Goal: Transaction & Acquisition: Purchase product/service

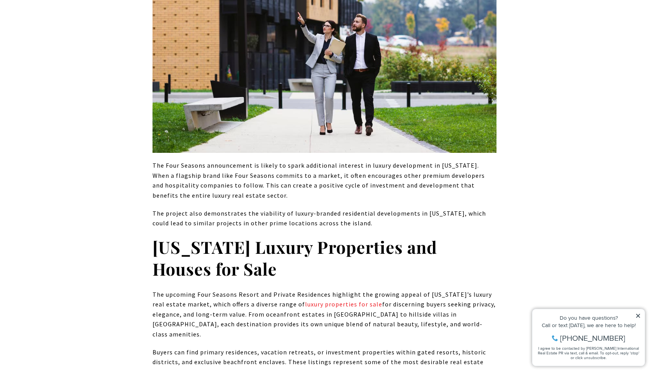
scroll to position [4017, 0]
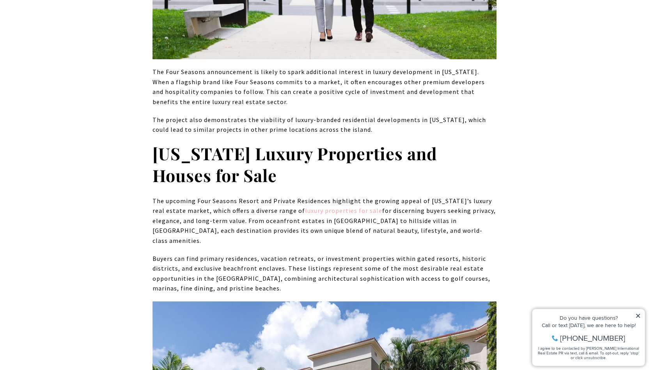
click at [323, 207] on link "luxury properties for sale" at bounding box center [343, 211] width 77 height 8
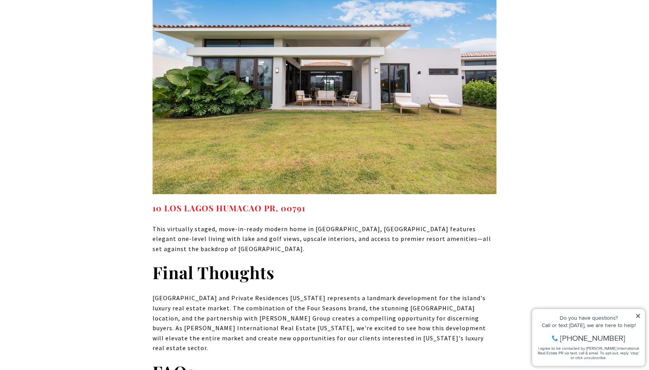
scroll to position [5234, 0]
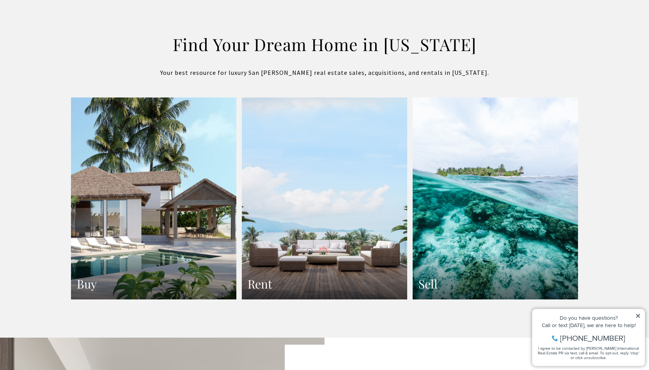
scroll to position [1379, 0]
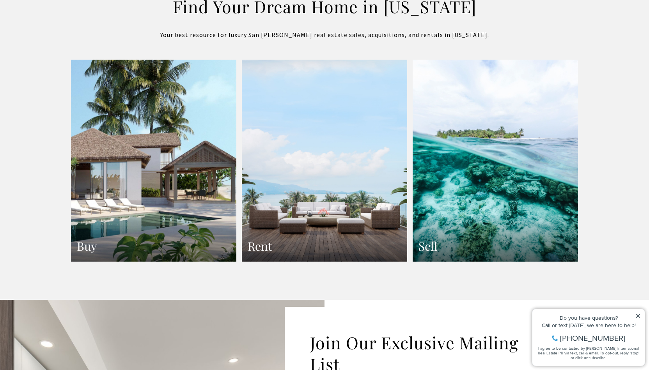
click at [140, 196] on link "Buy" at bounding box center [153, 161] width 165 height 202
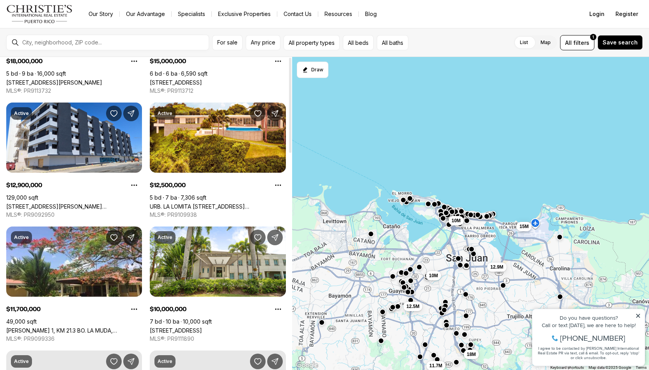
scroll to position [117, 0]
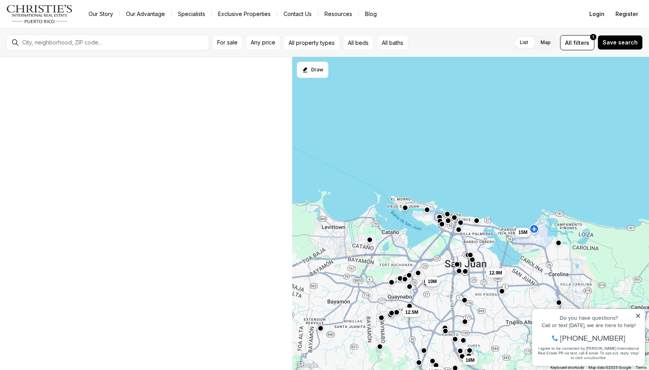
scroll to position [4, 0]
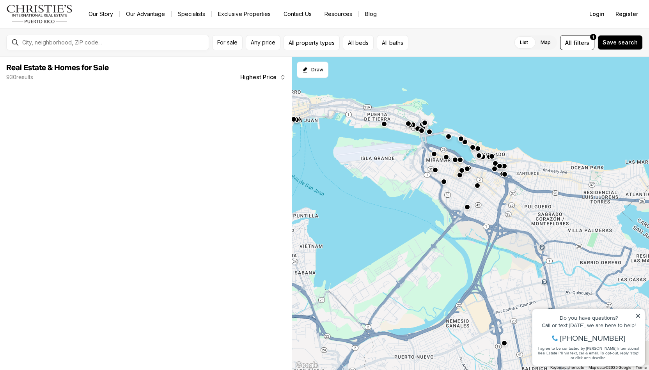
drag, startPoint x: 509, startPoint y: 179, endPoint x: 341, endPoint y: 250, distance: 182.5
click at [341, 250] on div at bounding box center [470, 214] width 357 height 314
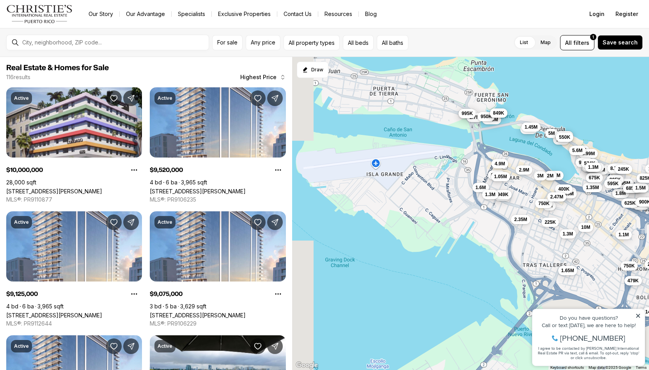
drag, startPoint x: 383, startPoint y: 170, endPoint x: 407, endPoint y: 222, distance: 57.6
click at [407, 222] on div "9.52M 7.2M 4.9M 2.7M 2.35M 3.5M 3M 1.95M 2M 5M 10M 1.8M 2.15M 2.26M 3.99M 5.6M …" at bounding box center [470, 214] width 357 height 314
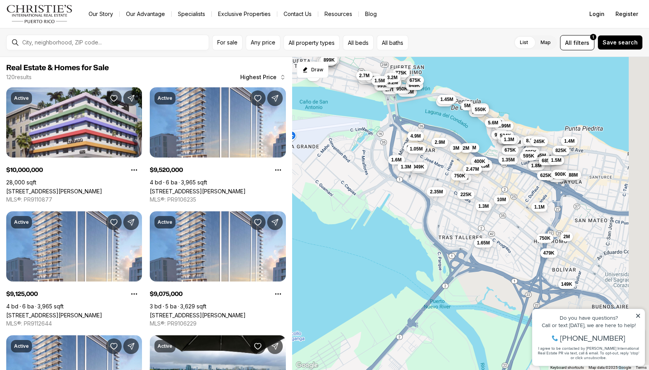
drag, startPoint x: 359, startPoint y: 249, endPoint x: 242, endPoint y: 221, distance: 120.2
click at [292, 221] on div "9.52M 7.2M 4.9M 2.7M 2.35M 3.5M 3M 1.95M 2M 5M 10M 1.8M 2.15M 2.26M 3.99M 5.6M …" at bounding box center [470, 214] width 357 height 314
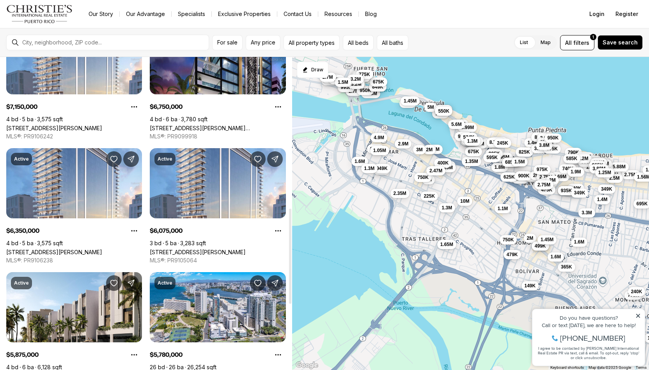
scroll to position [507, 0]
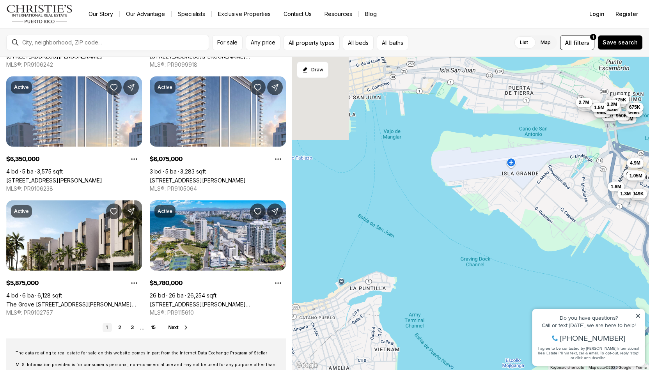
drag, startPoint x: 364, startPoint y: 215, endPoint x: 626, endPoint y: 240, distance: 263.4
click at [626, 240] on div "9.52M 7.2M 4.9M 2.7M 2.35M 3.5M 3M 1.95M 2M 5M 10M 1.8M 2.15M 2.26M 3.99M 5.6M …" at bounding box center [470, 214] width 357 height 314
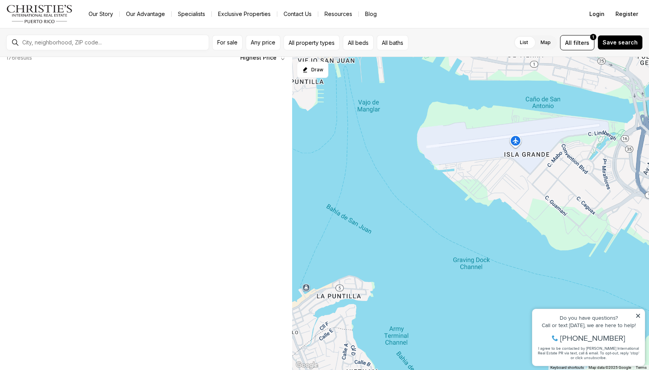
scroll to position [1, 0]
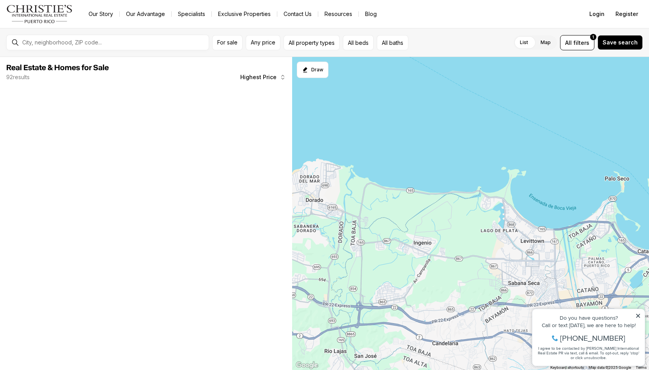
drag, startPoint x: 465, startPoint y: 237, endPoint x: 649, endPoint y: 224, distance: 184.6
click at [649, 224] on div "5.78M 5.78M 5.78M 4.9M 9M 5.95M 5.2M 6.8M" at bounding box center [470, 214] width 357 height 314
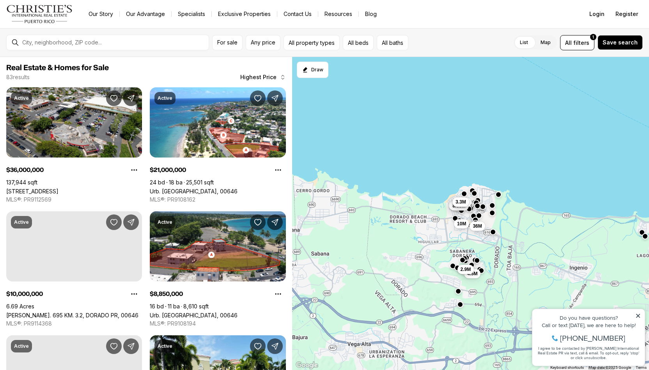
drag, startPoint x: 403, startPoint y: 146, endPoint x: 560, endPoint y: 171, distance: 158.8
click at [560, 171] on div "5.5M 21M 8.85M 10M 8.85M 3.3M 4.5M 2.9M 36M" at bounding box center [470, 214] width 357 height 314
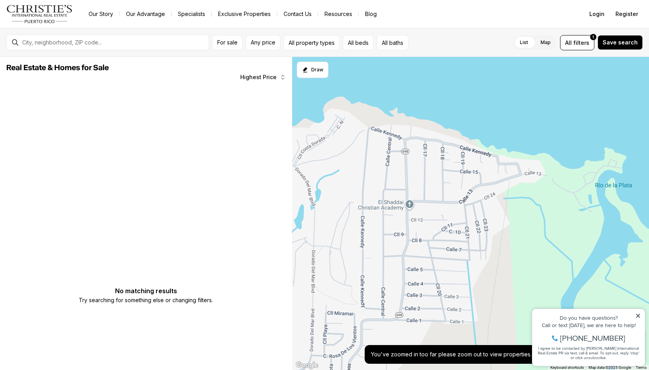
drag, startPoint x: 418, startPoint y: 152, endPoint x: 649, endPoint y: 136, distance: 231.1
click at [649, 136] on div at bounding box center [470, 214] width 357 height 314
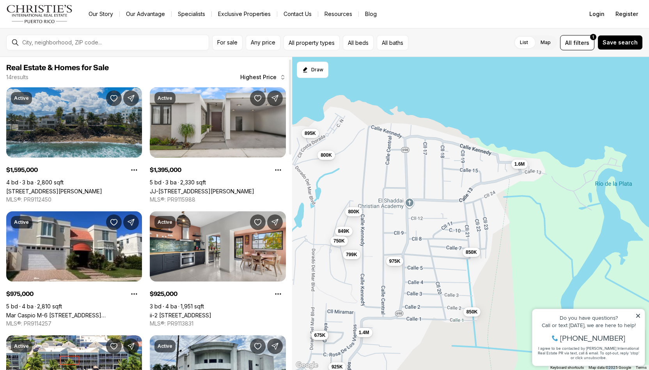
scroll to position [39, 0]
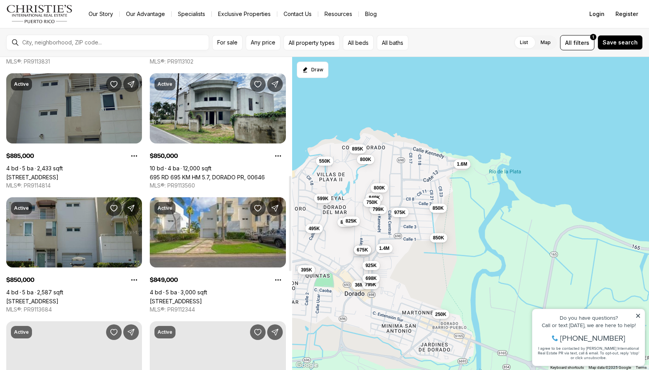
scroll to position [390, 0]
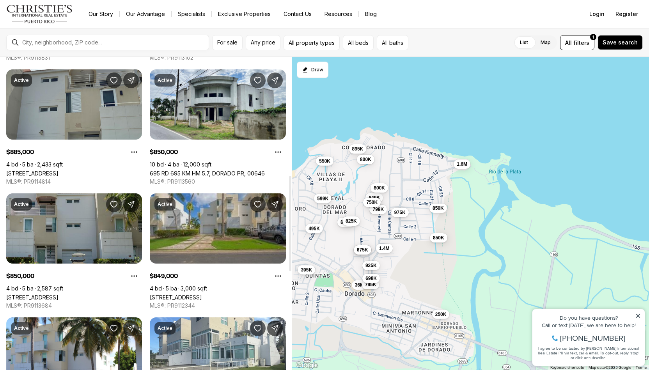
click at [174, 294] on link "172 VILLAS DE GOLF OESTE #172, DORADO PR, 00646" at bounding box center [176, 297] width 52 height 7
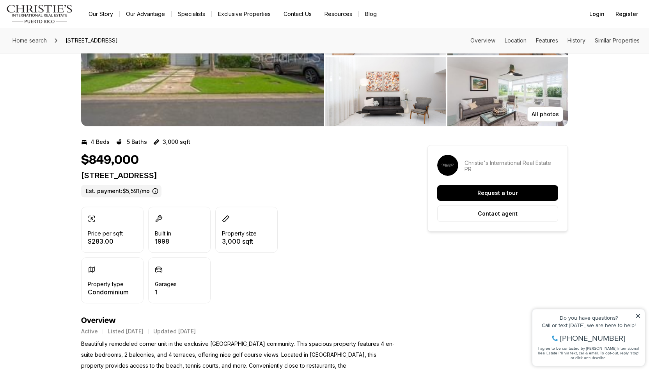
scroll to position [81, 0]
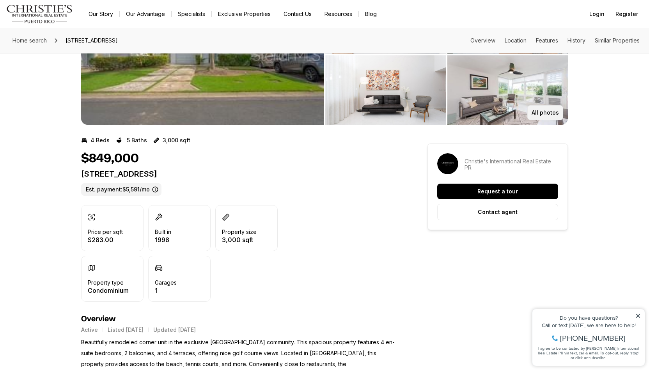
click at [552, 112] on p "All photos" at bounding box center [545, 113] width 27 height 6
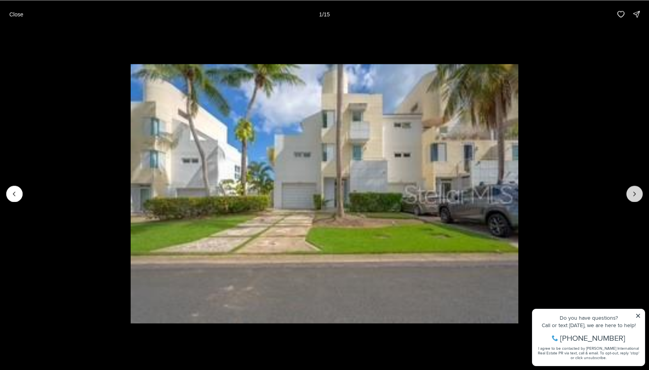
click at [639, 192] on button "Next slide" at bounding box center [635, 194] width 16 height 16
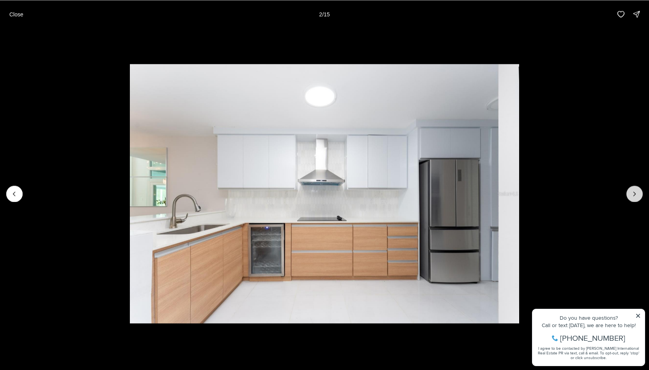
click at [639, 192] on button "Next slide" at bounding box center [635, 194] width 16 height 16
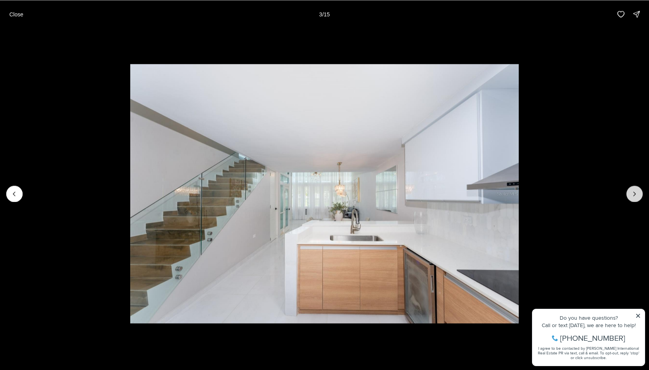
click at [639, 192] on button "Next slide" at bounding box center [635, 194] width 16 height 16
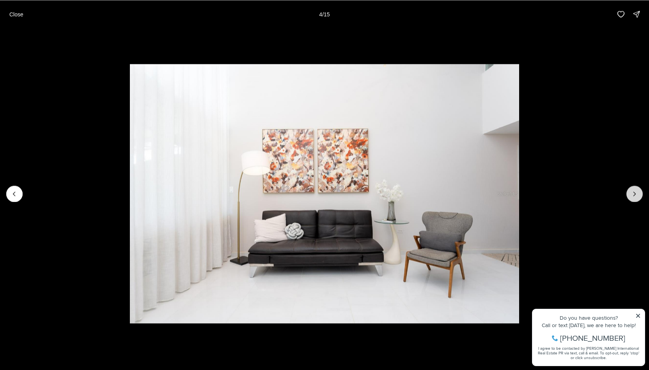
click at [639, 192] on button "Next slide" at bounding box center [635, 194] width 16 height 16
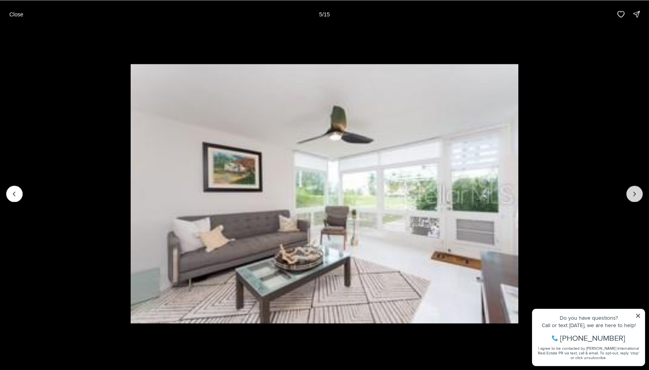
click at [639, 192] on button "Next slide" at bounding box center [635, 194] width 16 height 16
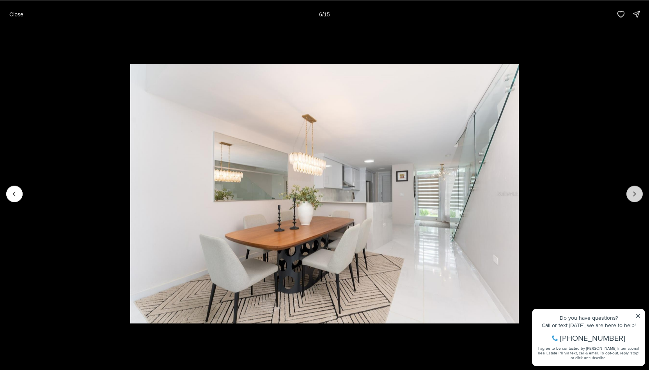
click at [639, 192] on button "Next slide" at bounding box center [635, 194] width 16 height 16
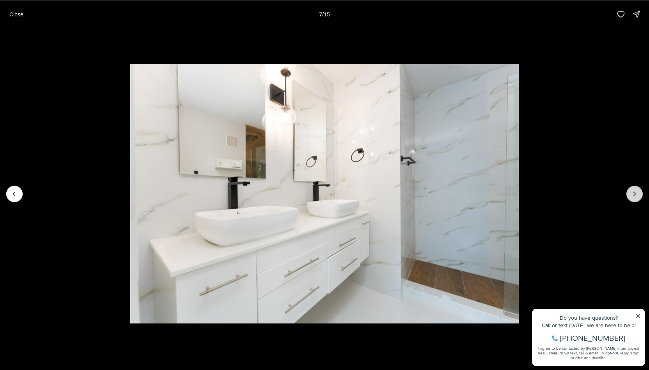
click at [639, 192] on button "Next slide" at bounding box center [635, 194] width 16 height 16
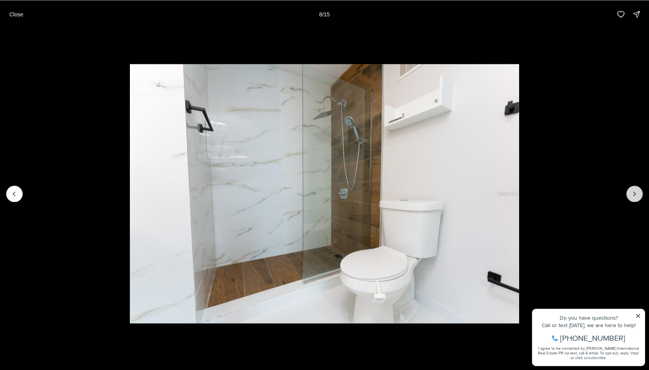
click at [639, 192] on button "Next slide" at bounding box center [635, 194] width 16 height 16
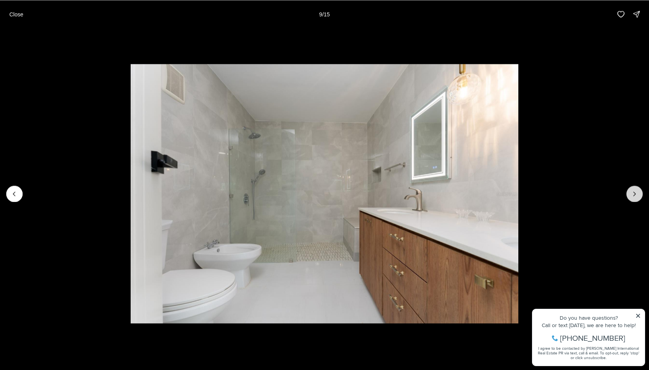
click at [639, 192] on button "Next slide" at bounding box center [635, 194] width 16 height 16
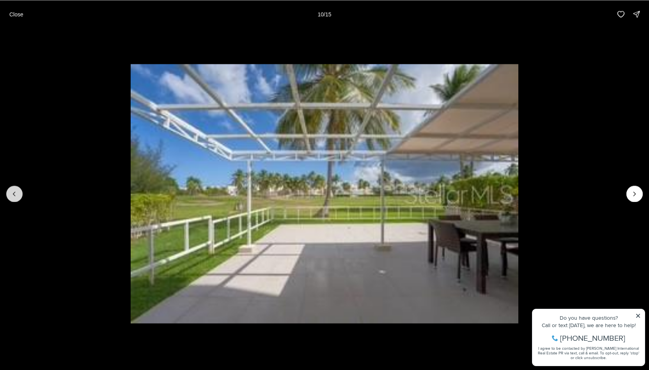
click at [9, 196] on button "Previous slide" at bounding box center [14, 194] width 16 height 16
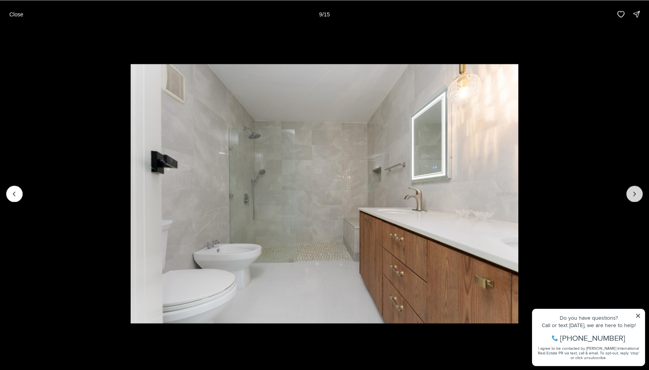
click at [637, 193] on icon "Next slide" at bounding box center [635, 194] width 8 height 8
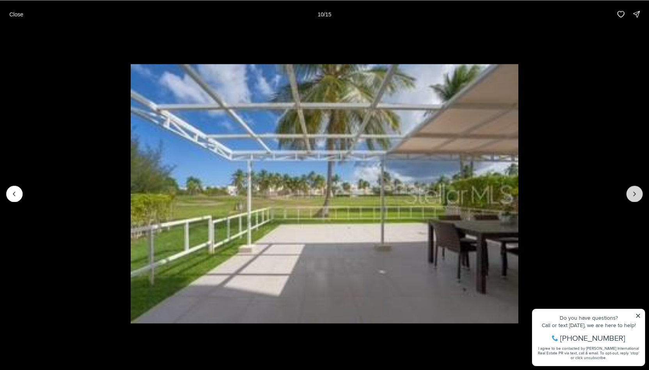
click at [637, 193] on icon "Next slide" at bounding box center [635, 194] width 8 height 8
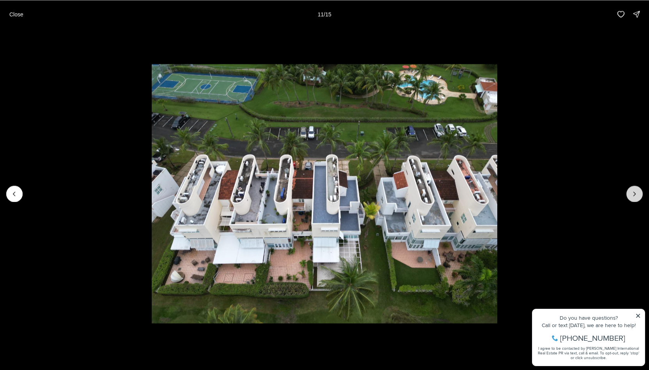
click at [637, 193] on icon "Next slide" at bounding box center [635, 194] width 8 height 8
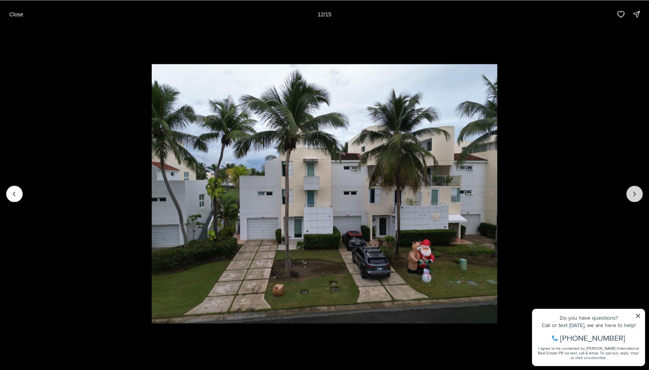
click at [637, 193] on icon "Next slide" at bounding box center [635, 194] width 8 height 8
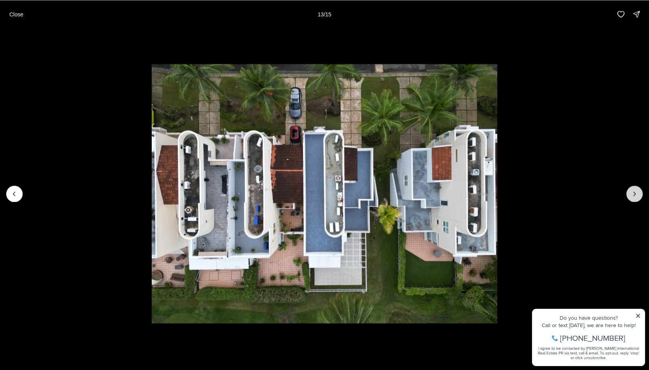
click at [637, 193] on icon "Next slide" at bounding box center [635, 194] width 8 height 8
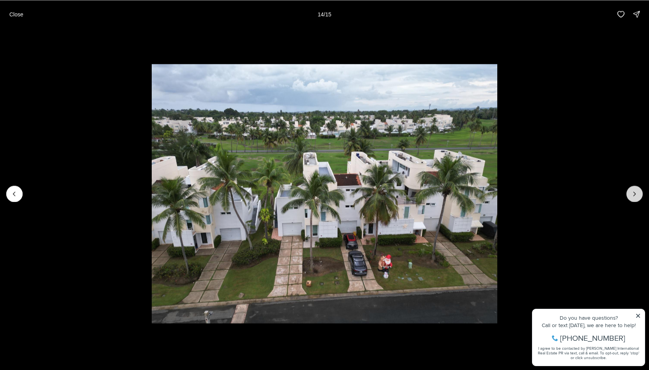
click at [637, 193] on icon "Next slide" at bounding box center [635, 194] width 8 height 8
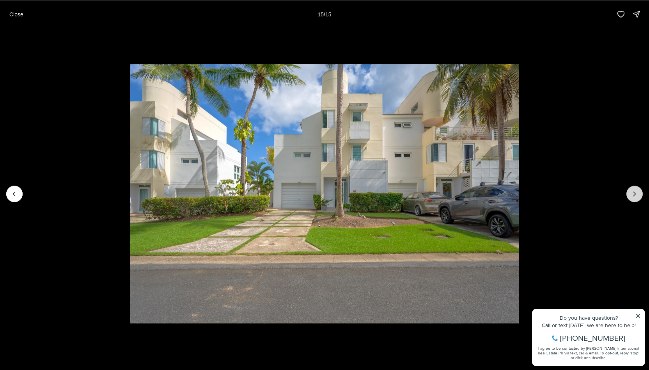
click at [637, 193] on div at bounding box center [635, 194] width 16 height 16
click at [20, 15] on p "Close" at bounding box center [16, 14] width 14 height 6
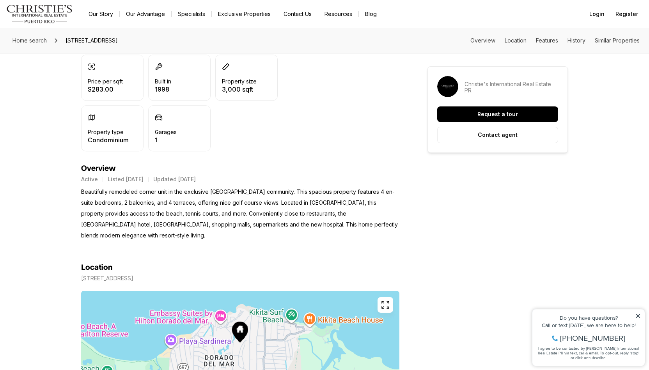
scroll to position [243, 0]
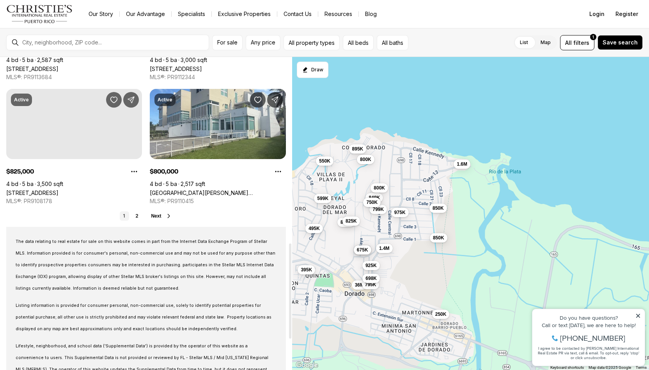
scroll to position [624, 0]
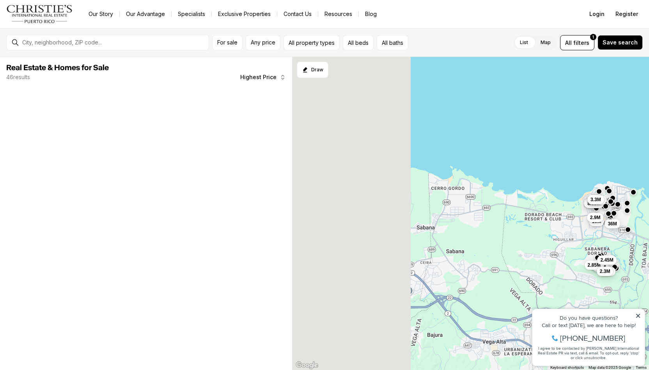
drag, startPoint x: 348, startPoint y: 163, endPoint x: 649, endPoint y: 124, distance: 303.6
click at [649, 124] on div "36M 21M 8.85M 10M 8.85M 3.3M 4.5M 2.9M 2.9M 2.85M 2.45M 2.3M" at bounding box center [470, 214] width 357 height 314
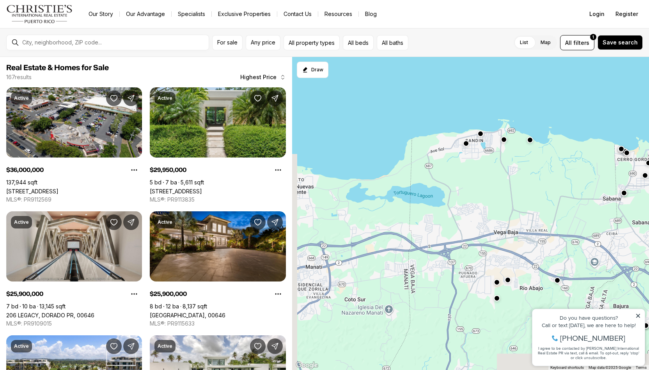
drag, startPoint x: 355, startPoint y: 196, endPoint x: 521, endPoint y: 169, distance: 168.4
click at [521, 169] on div "36M 21M 12.9M 16M 25.9M 14.75M 25.9M 17M 22M 14.23M 23.5M 29.95M" at bounding box center [470, 214] width 357 height 314
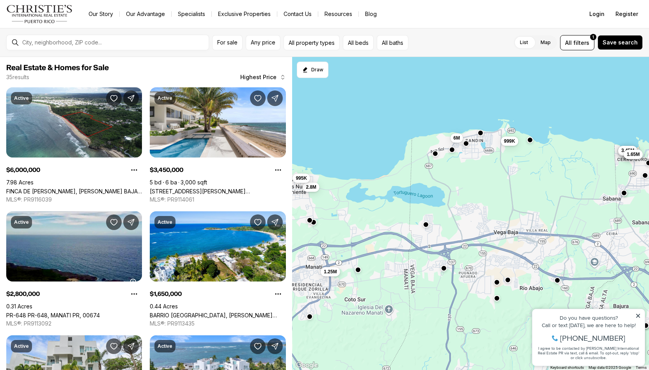
click at [482, 135] on button "button" at bounding box center [481, 133] width 6 height 6
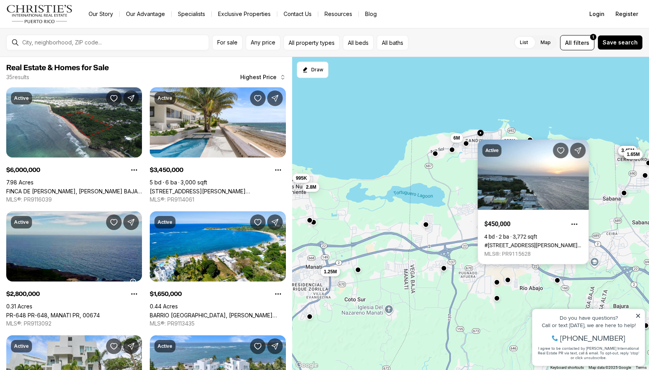
click at [532, 242] on link "#79 CALLE JAIME BRULL, VEGA BAJA PR, 00693" at bounding box center [534, 245] width 98 height 6
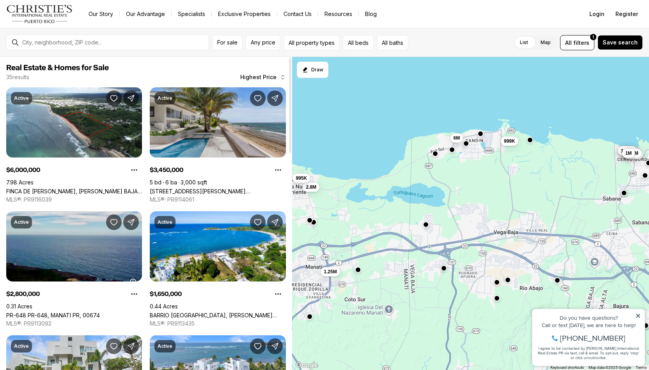
click at [205, 188] on link "[STREET_ADDRESS][PERSON_NAME][PERSON_NAME]" at bounding box center [218, 191] width 136 height 7
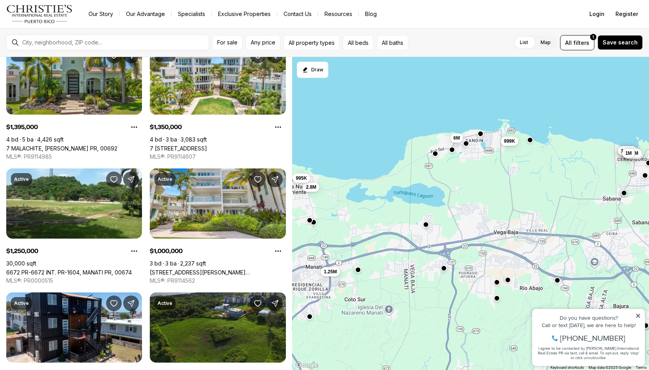
scroll to position [429, 0]
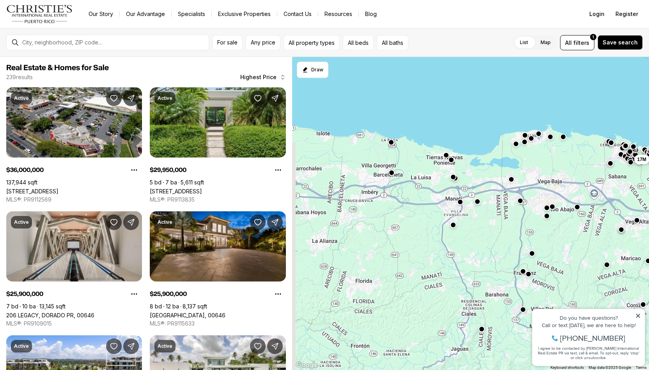
drag, startPoint x: 330, startPoint y: 231, endPoint x: 426, endPoint y: 188, distance: 104.4
click at [426, 188] on div "16M 29.95M 22M 14.75M 25.9M 12.9M 25.9M 36M 21M 17M 14.23M 23.5M" at bounding box center [470, 214] width 357 height 314
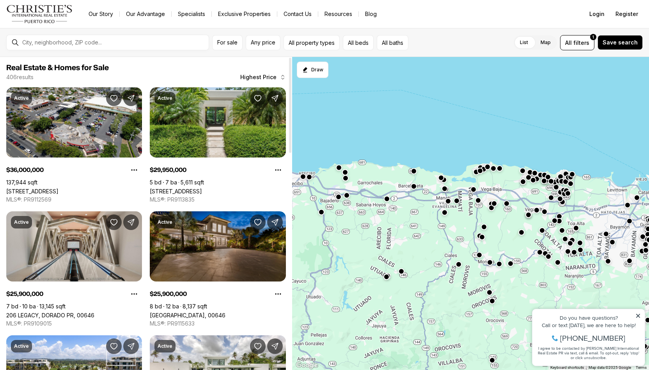
click at [218, 312] on link "[GEOGRAPHIC_DATA], 00646" at bounding box center [188, 315] width 76 height 7
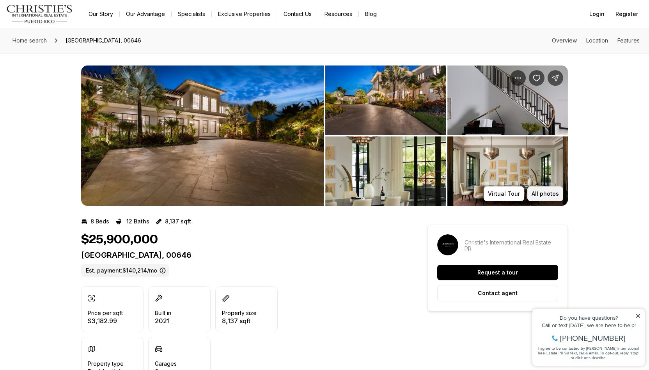
click at [552, 192] on p "All photos" at bounding box center [545, 194] width 27 height 6
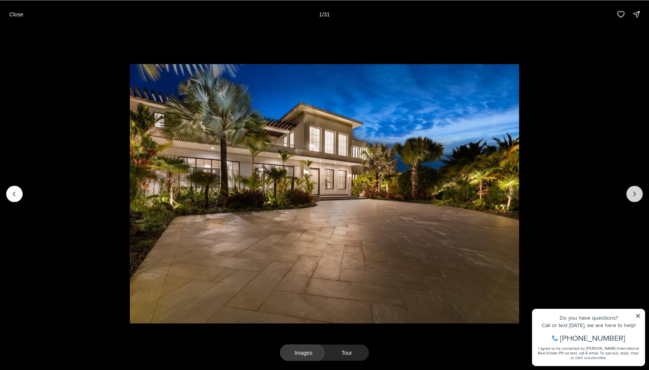
click at [633, 192] on icon "Next slide" at bounding box center [635, 194] width 8 height 8
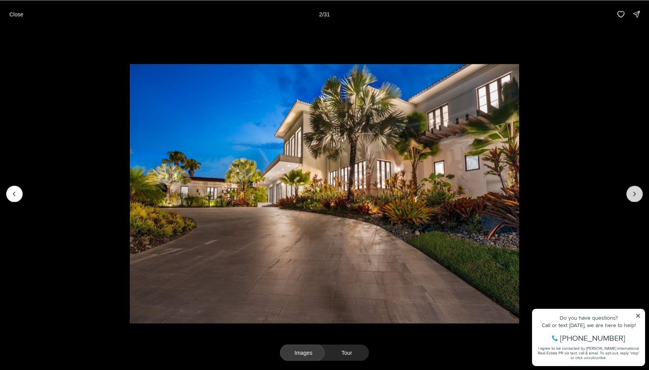
click at [633, 192] on icon "Next slide" at bounding box center [635, 194] width 8 height 8
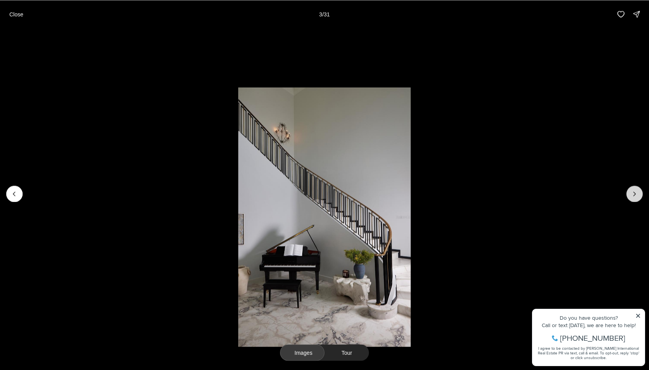
click at [633, 192] on icon "Next slide" at bounding box center [635, 194] width 8 height 8
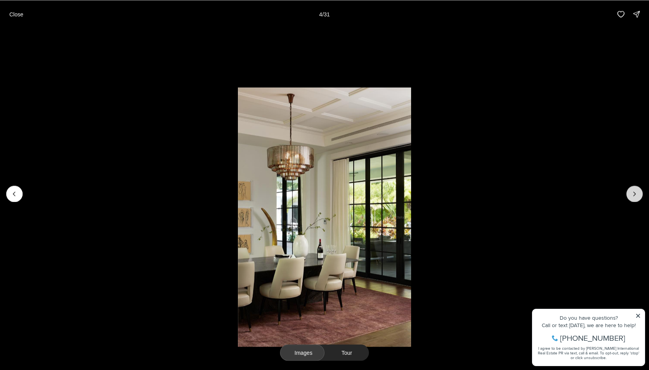
click at [633, 192] on icon "Next slide" at bounding box center [635, 194] width 8 height 8
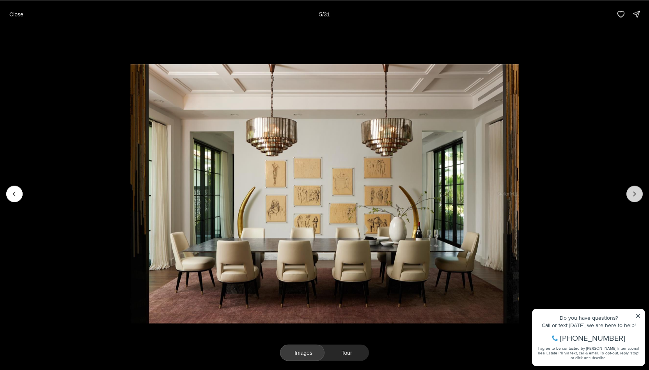
click at [633, 192] on icon "Next slide" at bounding box center [635, 194] width 8 height 8
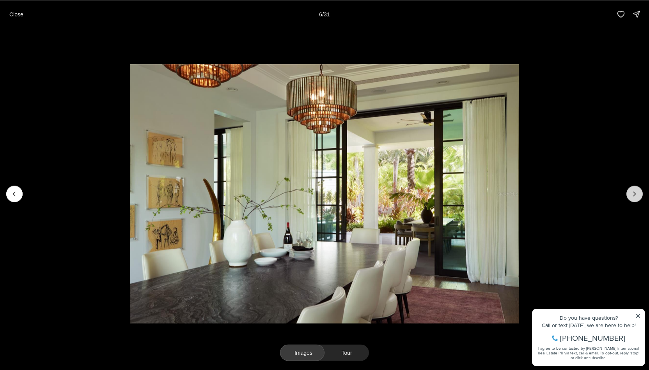
click at [633, 192] on icon "Next slide" at bounding box center [635, 194] width 8 height 8
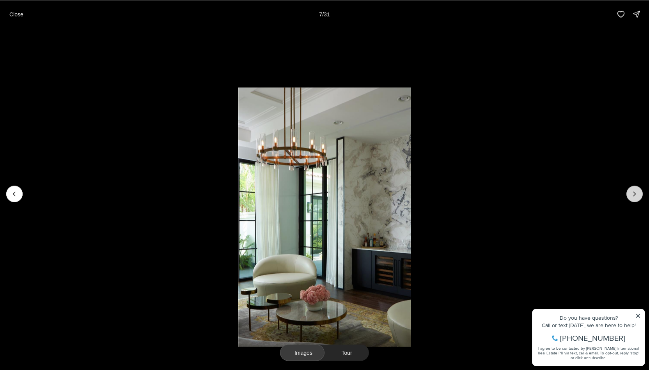
click at [633, 192] on icon "Next slide" at bounding box center [635, 194] width 8 height 8
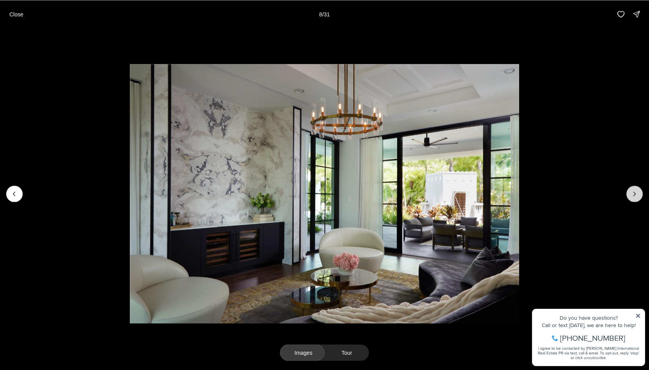
click at [633, 192] on icon "Next slide" at bounding box center [635, 194] width 8 height 8
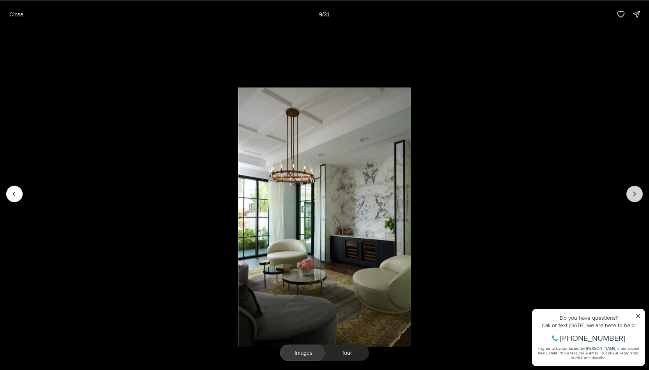
click at [633, 192] on icon "Next slide" at bounding box center [635, 194] width 8 height 8
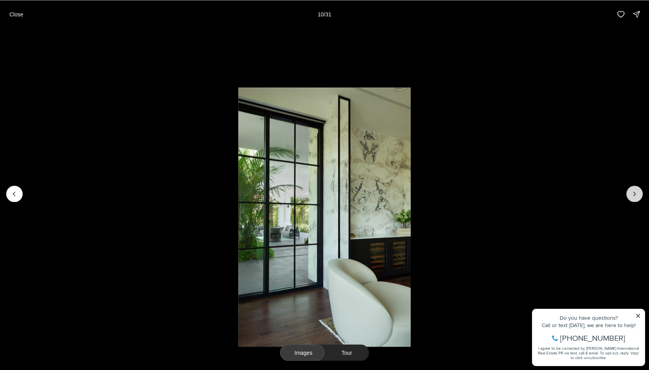
click at [633, 192] on icon "Next slide" at bounding box center [635, 194] width 8 height 8
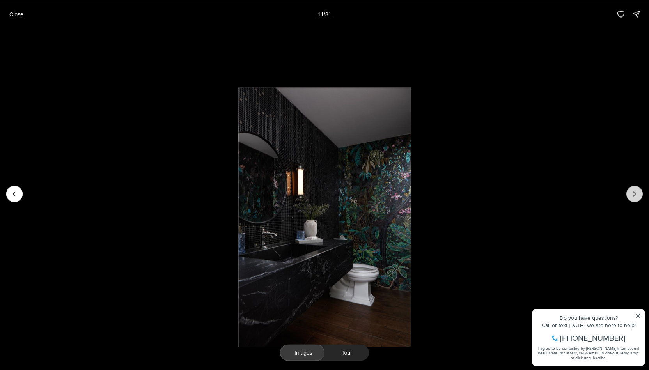
click at [633, 192] on icon "Next slide" at bounding box center [635, 194] width 8 height 8
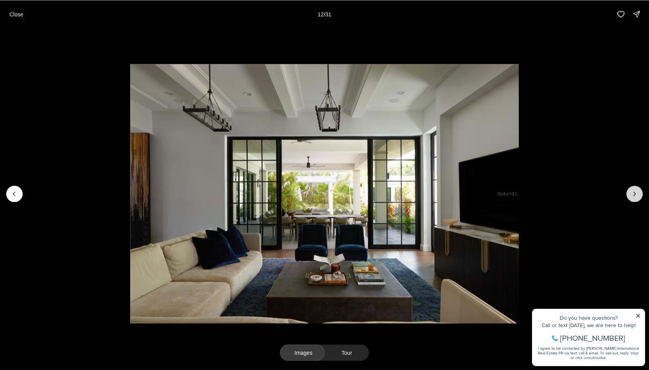
click at [633, 192] on icon "Next slide" at bounding box center [635, 194] width 8 height 8
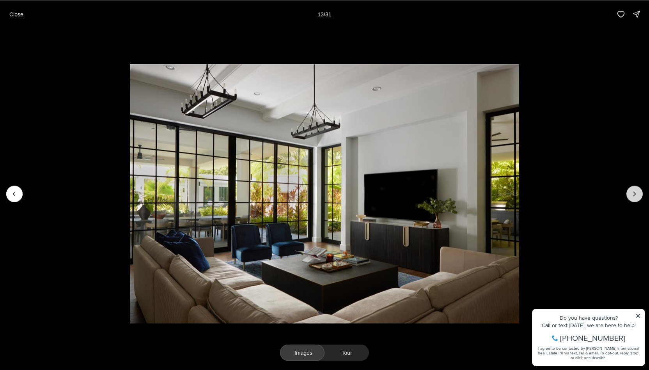
click at [633, 192] on icon "Next slide" at bounding box center [635, 194] width 8 height 8
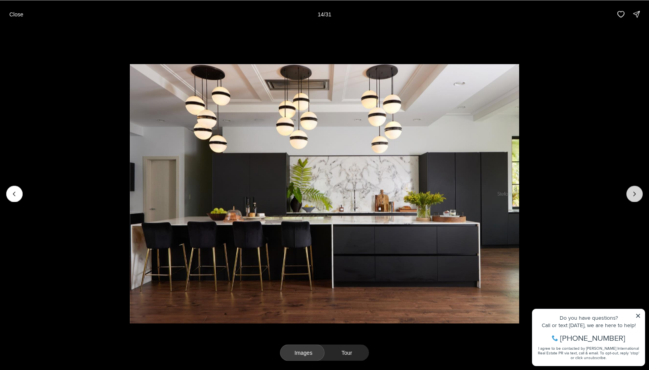
click at [633, 192] on icon "Next slide" at bounding box center [635, 194] width 8 height 8
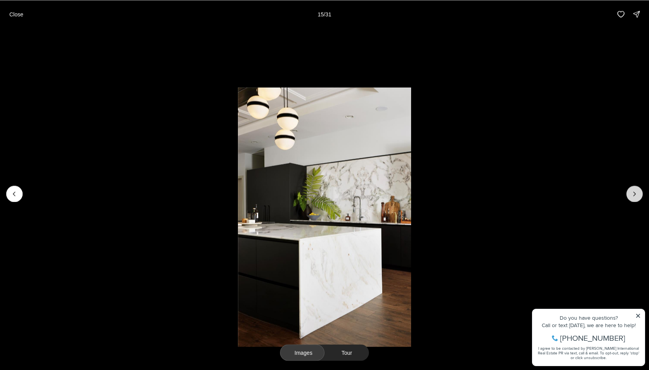
click at [633, 192] on icon "Next slide" at bounding box center [635, 194] width 8 height 8
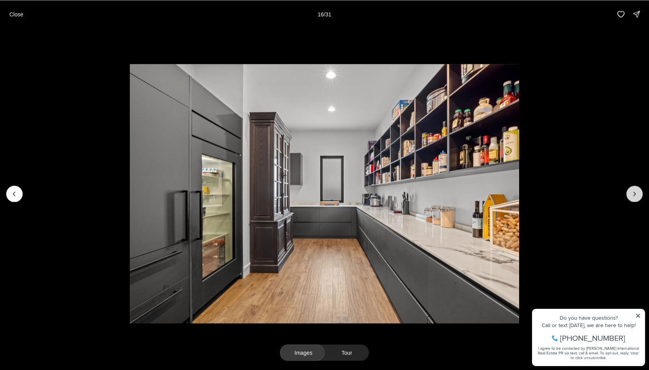
click at [633, 192] on icon "Next slide" at bounding box center [635, 194] width 8 height 8
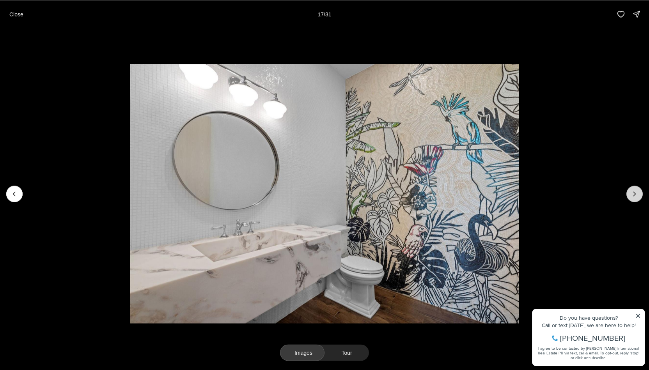
click at [633, 192] on icon "Next slide" at bounding box center [635, 194] width 8 height 8
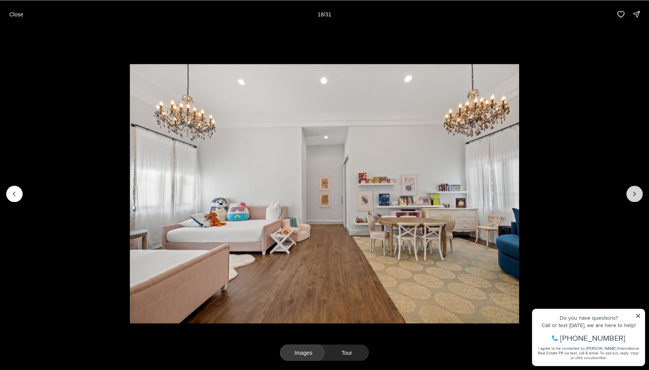
click at [633, 192] on icon "Next slide" at bounding box center [635, 194] width 8 height 8
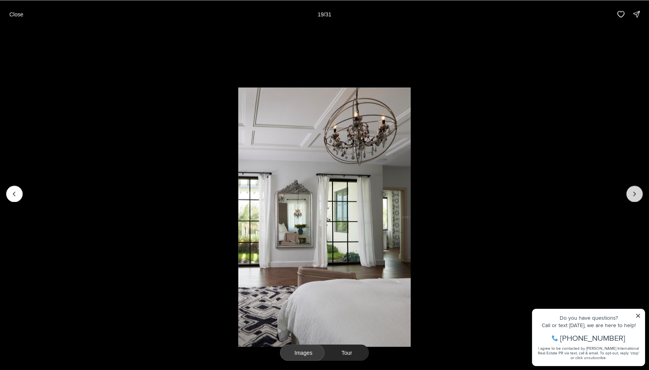
click at [633, 192] on icon "Next slide" at bounding box center [635, 194] width 8 height 8
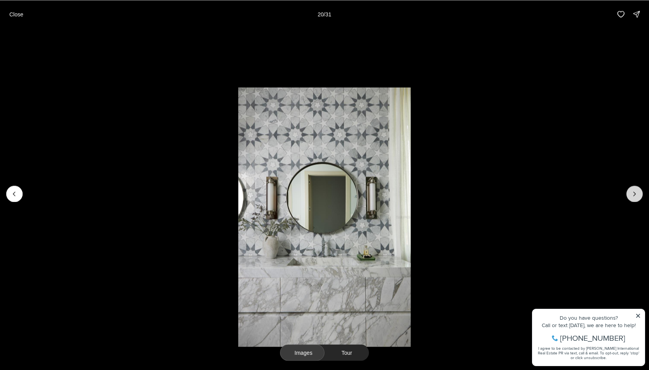
click at [633, 192] on icon "Next slide" at bounding box center [635, 194] width 8 height 8
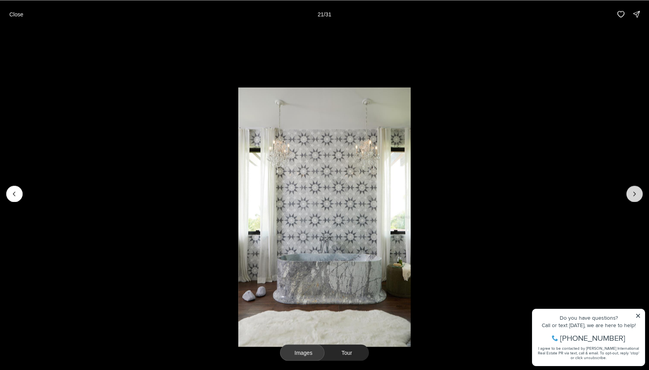
click at [633, 192] on icon "Next slide" at bounding box center [635, 194] width 8 height 8
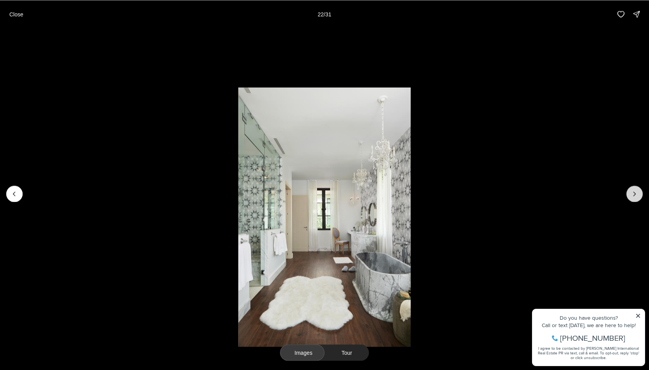
click at [633, 192] on icon "Next slide" at bounding box center [635, 194] width 8 height 8
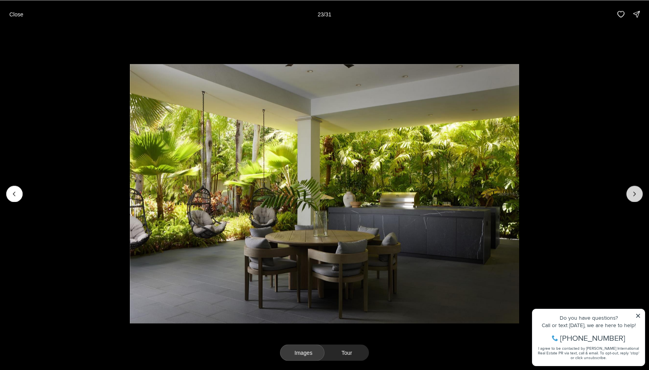
click at [633, 192] on icon "Next slide" at bounding box center [635, 194] width 8 height 8
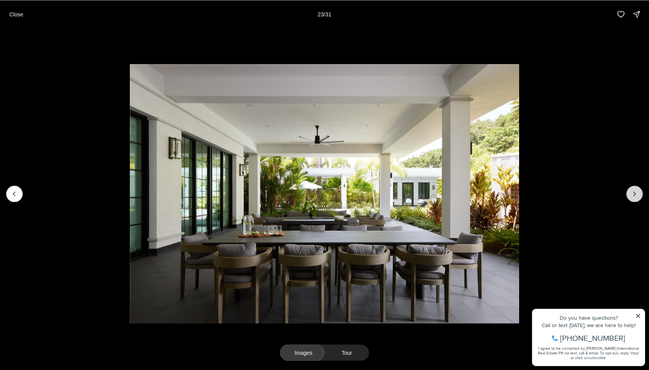
click at [633, 192] on icon "Next slide" at bounding box center [635, 194] width 8 height 8
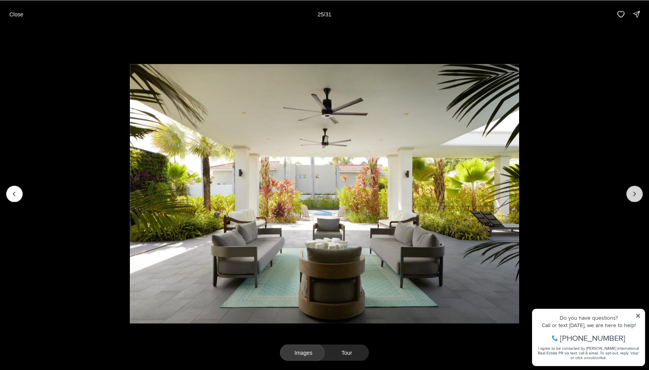
click at [633, 192] on icon "Next slide" at bounding box center [635, 194] width 8 height 8
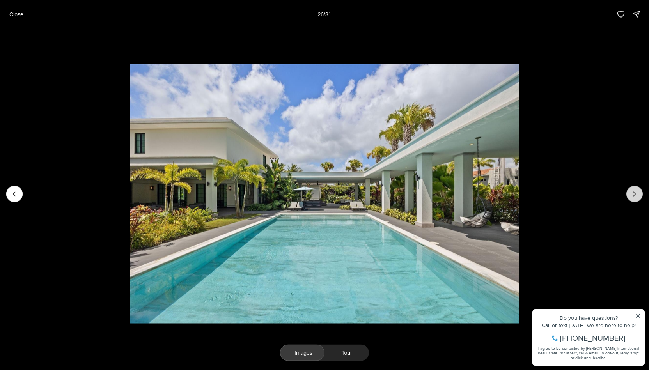
click at [633, 192] on icon "Next slide" at bounding box center [635, 194] width 8 height 8
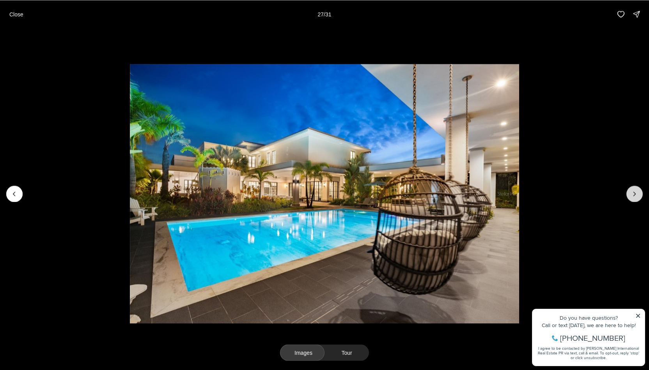
click at [633, 192] on icon "Next slide" at bounding box center [635, 194] width 8 height 8
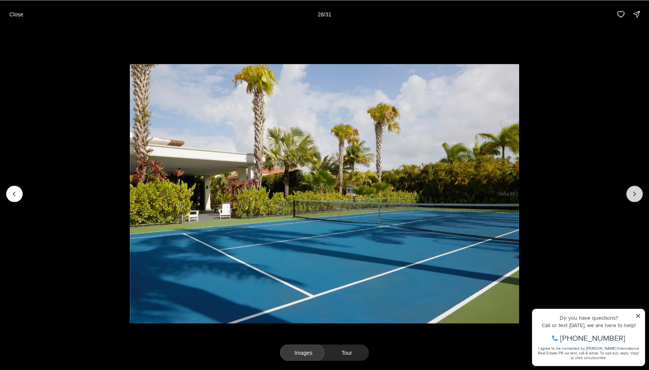
click at [633, 192] on icon "Next slide" at bounding box center [635, 194] width 8 height 8
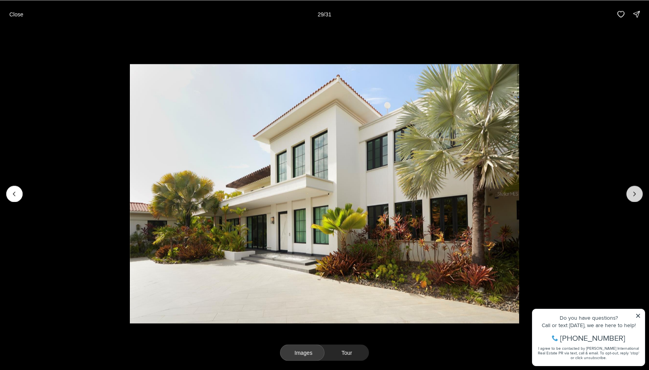
click at [633, 192] on icon "Next slide" at bounding box center [635, 194] width 8 height 8
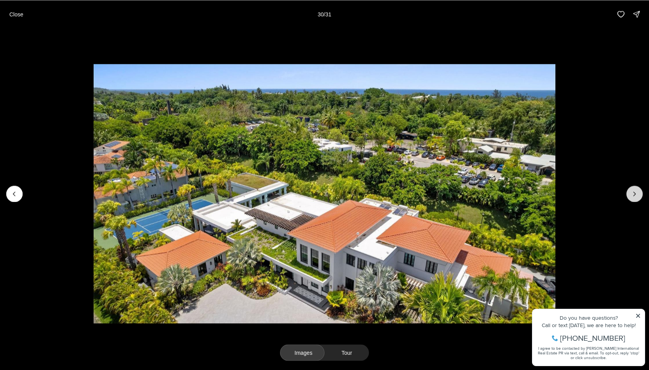
click at [633, 192] on icon "Next slide" at bounding box center [635, 194] width 8 height 8
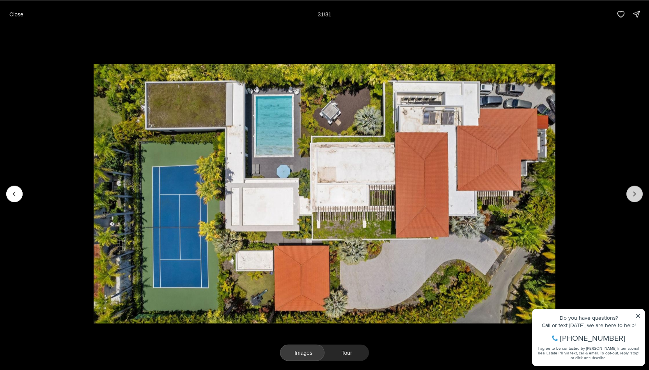
click at [633, 192] on div at bounding box center [635, 194] width 16 height 16
click at [18, 15] on p "Close" at bounding box center [16, 14] width 14 height 6
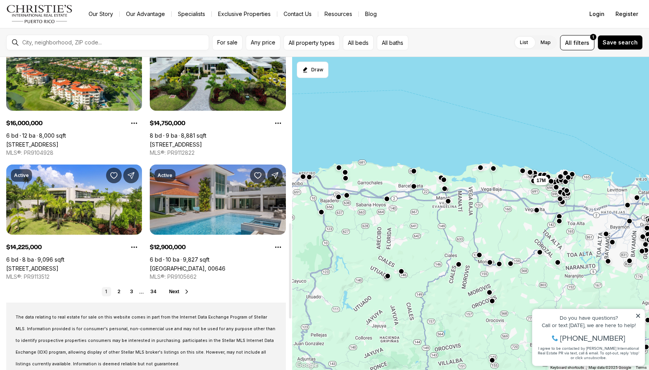
scroll to position [546, 0]
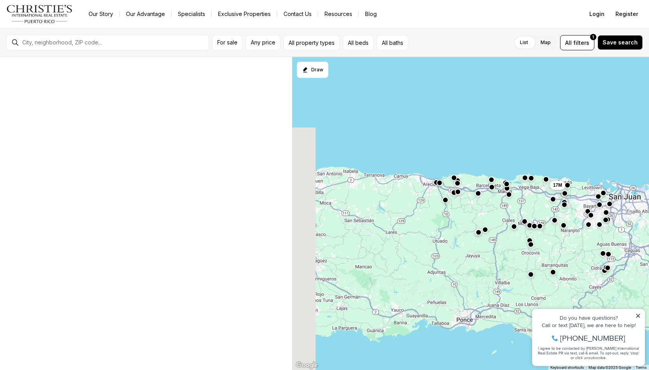
scroll to position [10, 0]
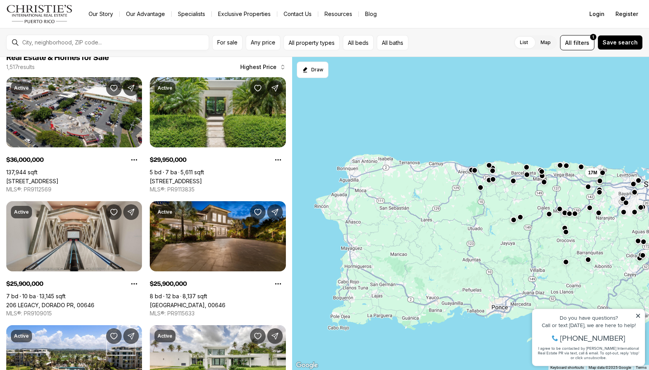
drag, startPoint x: 326, startPoint y: 257, endPoint x: 498, endPoint y: 195, distance: 183.4
click at [498, 195] on div "17M" at bounding box center [470, 214] width 357 height 314
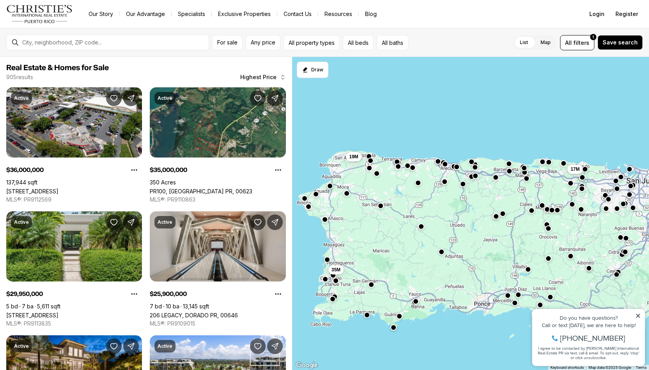
drag, startPoint x: 411, startPoint y: 256, endPoint x: 376, endPoint y: 249, distance: 36.2
click at [376, 249] on div "17M 35M 19M" at bounding box center [470, 214] width 357 height 314
click at [261, 41] on span "Any price" at bounding box center [263, 42] width 25 height 6
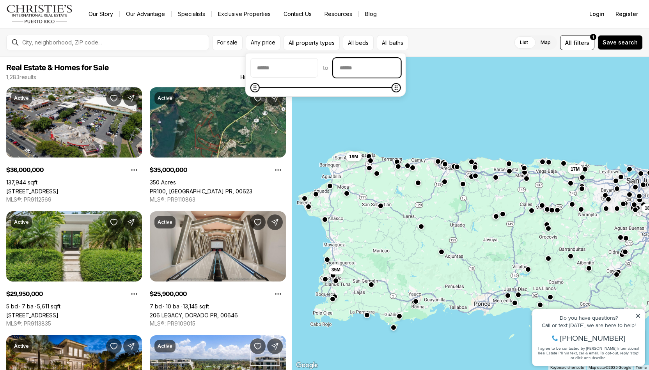
click at [362, 70] on input "priceMax" at bounding box center [367, 68] width 67 height 19
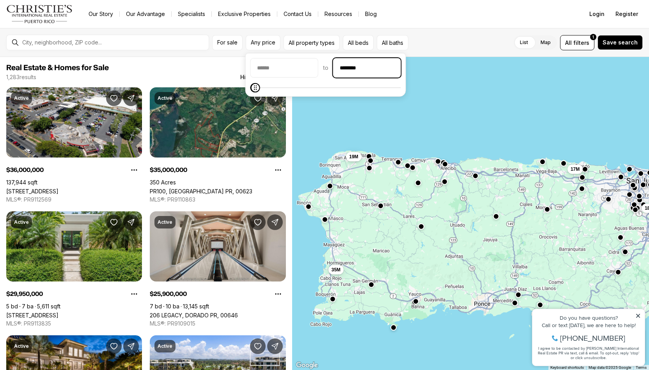
type input "**********"
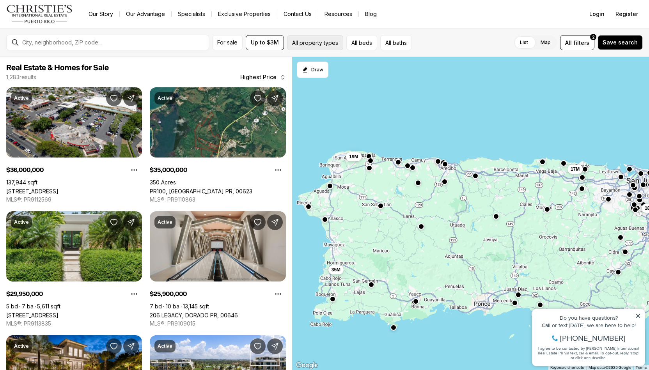
click at [302, 43] on button "All property types" at bounding box center [315, 42] width 56 height 15
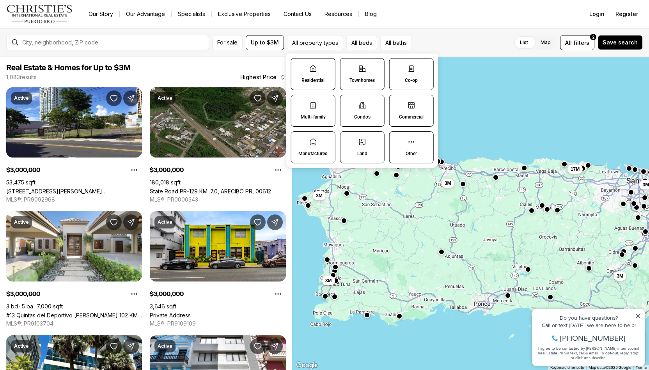
click at [309, 81] on p "Residential" at bounding box center [313, 80] width 23 height 6
click at [299, 66] on button "Residential" at bounding box center [295, 63] width 8 height 8
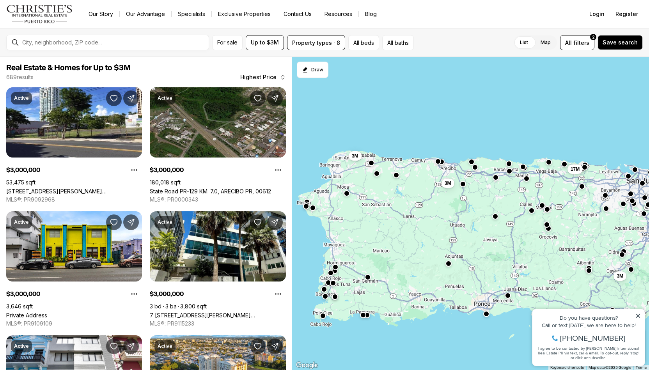
click at [497, 21] on nav "Go to: Homepage Our Story Our Advantage Specialists Exclusive Properties Contac…" at bounding box center [324, 14] width 649 height 28
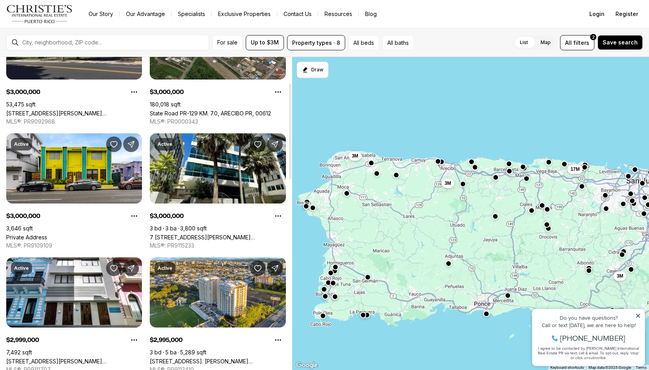
scroll to position [156, 0]
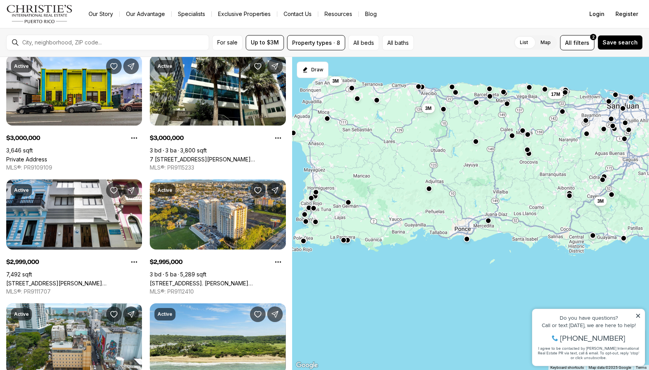
drag, startPoint x: 414, startPoint y: 231, endPoint x: 488, endPoint y: 218, distance: 74.9
click at [399, 152] on div "17M 3M 3M 3M" at bounding box center [470, 214] width 357 height 314
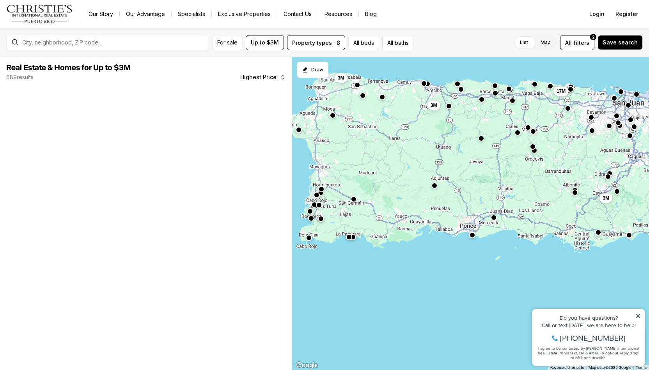
click at [472, 234] on button "button" at bounding box center [473, 235] width 6 height 6
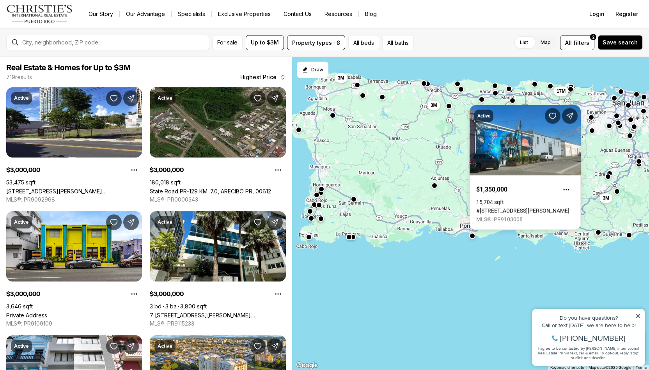
click at [310, 237] on button "button" at bounding box center [309, 237] width 6 height 6
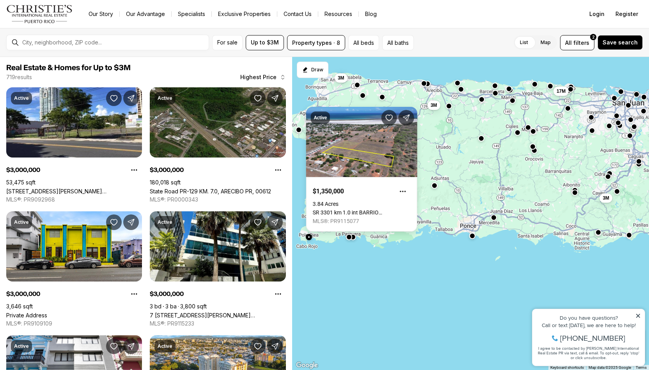
click at [459, 82] on button "button" at bounding box center [458, 83] width 6 height 6
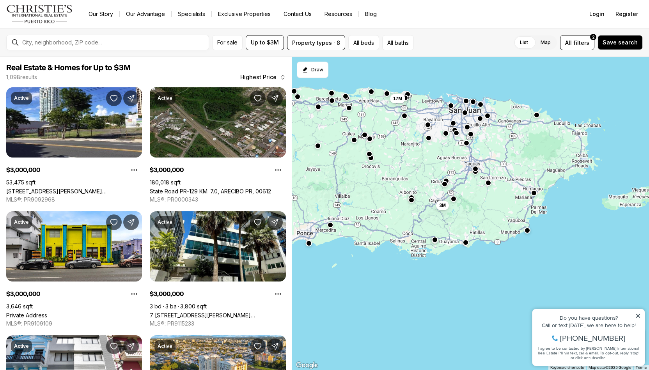
drag, startPoint x: 476, startPoint y: 301, endPoint x: 340, endPoint y: 309, distance: 136.0
click at [340, 309] on div "17M 3M 3M" at bounding box center [470, 214] width 357 height 314
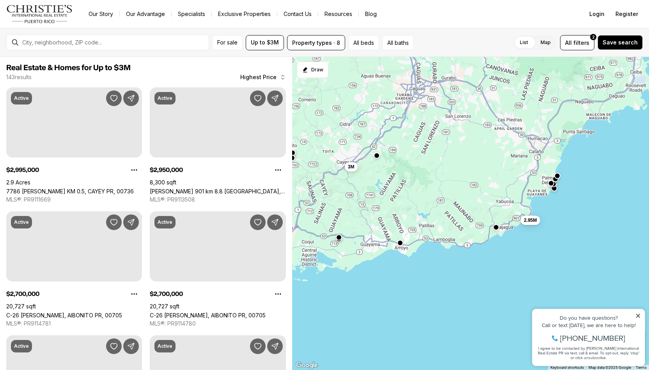
drag, startPoint x: 478, startPoint y: 221, endPoint x: 463, endPoint y: 325, distance: 104.8
click at [463, 325] on div "17M 3M 2.95M" at bounding box center [470, 214] width 357 height 314
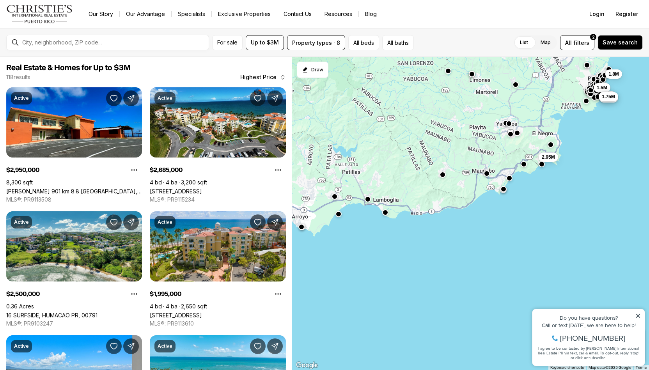
click at [504, 190] on button "button" at bounding box center [504, 189] width 6 height 6
